Goal: Task Accomplishment & Management: Manage account settings

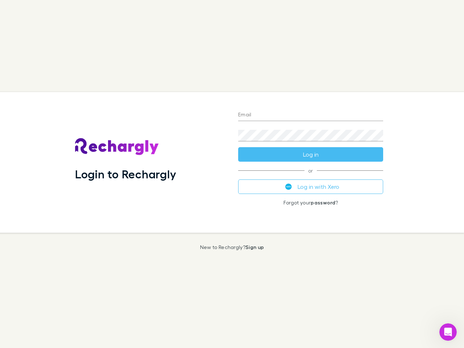
click at [232, 174] on div "Login to Rechargly" at bounding box center [150, 162] width 163 height 141
click at [311, 115] on input "Email" at bounding box center [310, 116] width 145 height 12
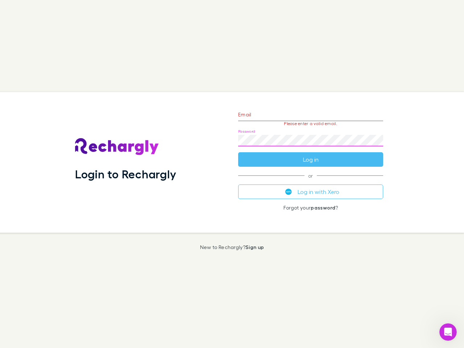
click at [311, 154] on form "Email Please enter a valid email. Password Log in" at bounding box center [310, 135] width 145 height 63
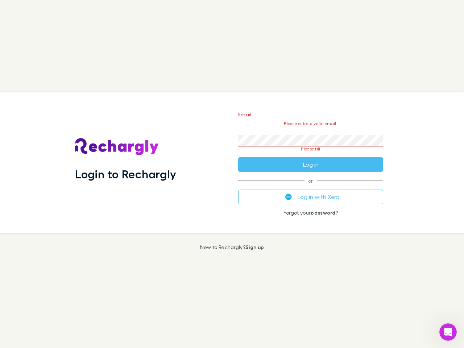
click at [311, 187] on div "Email Please enter a valid email. Password Please fill Log in or Log in with Xe…" at bounding box center [310, 162] width 157 height 141
